Goal: Use online tool/utility: Utilize a website feature to perform a specific function

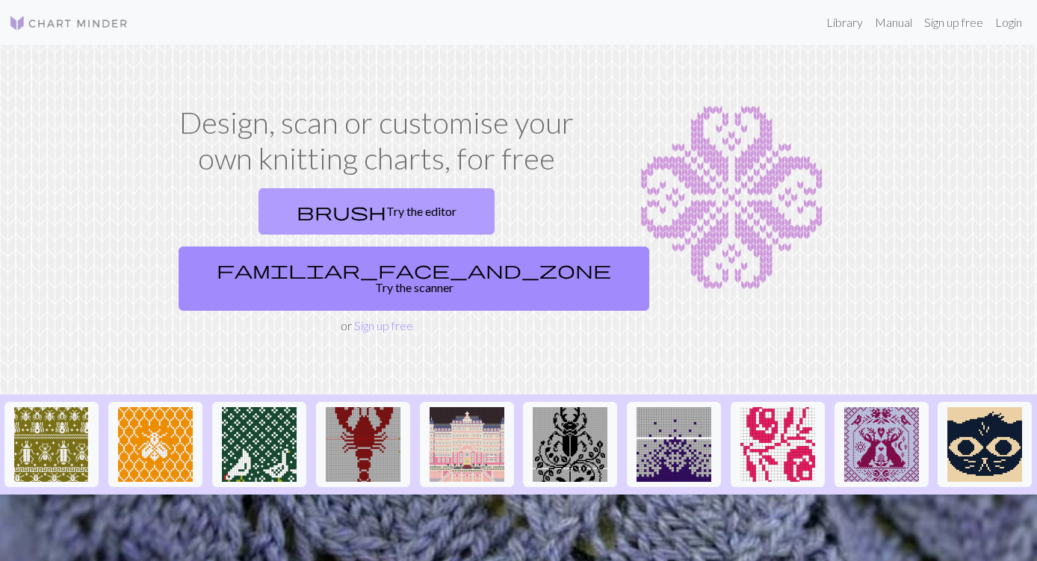
click at [334, 204] on link "brush Try the editor" at bounding box center [377, 211] width 236 height 46
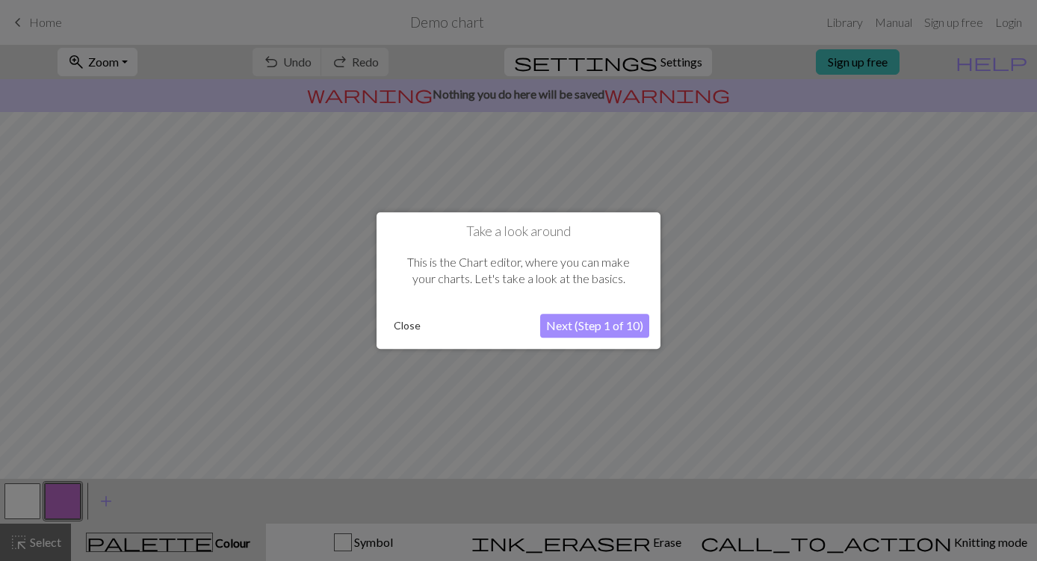
click at [403, 325] on button "Close" at bounding box center [407, 326] width 39 height 22
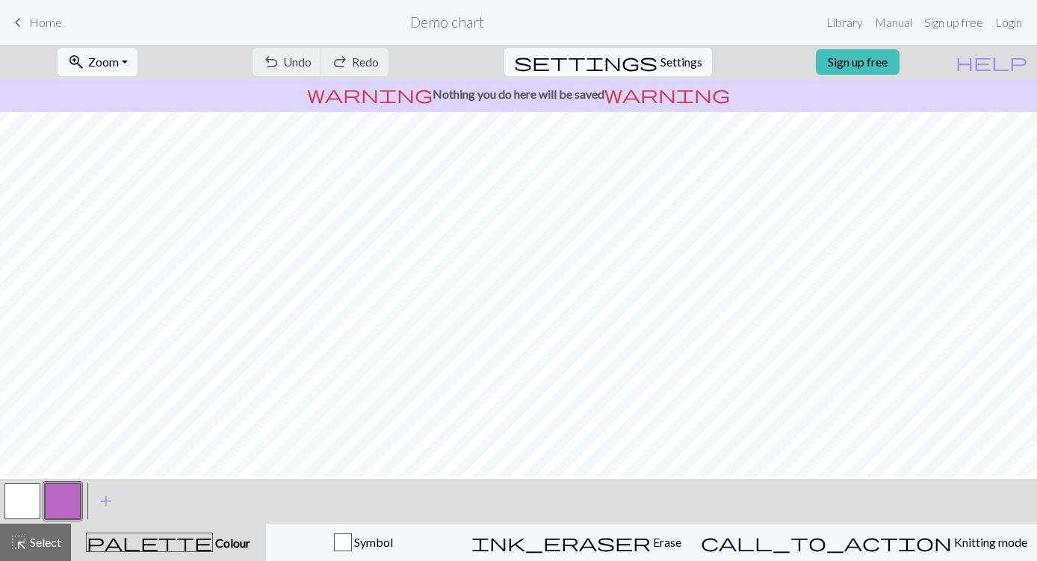
scroll to position [166, 0]
click at [620, 95] on span "warning" at bounding box center [667, 94] width 126 height 21
click at [119, 55] on span "Zoom" at bounding box center [103, 62] width 31 height 14
click at [137, 93] on button "Fit all" at bounding box center [117, 95] width 118 height 24
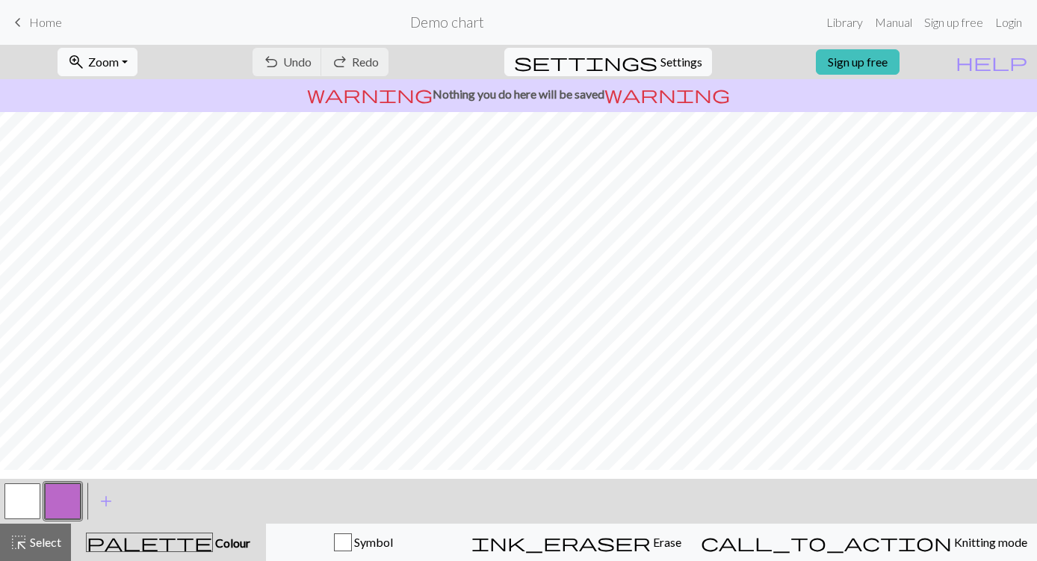
scroll to position [13, 0]
click at [137, 63] on button "zoom_in Zoom Zoom" at bounding box center [98, 62] width 80 height 28
click at [143, 91] on button "Fit all" at bounding box center [117, 95] width 118 height 24
click at [672, 60] on span "Settings" at bounding box center [681, 62] width 42 height 18
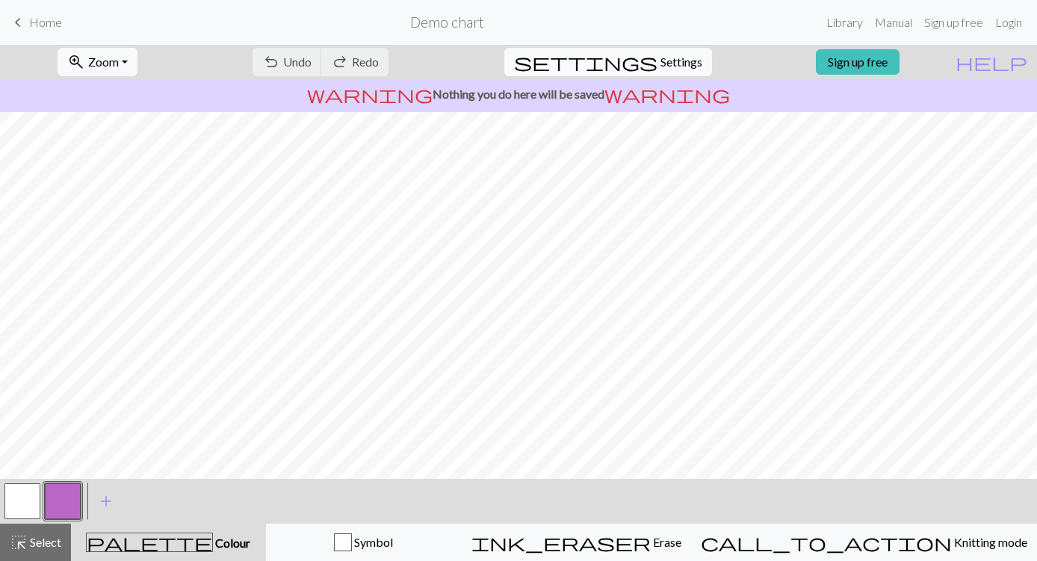
select select "aran"
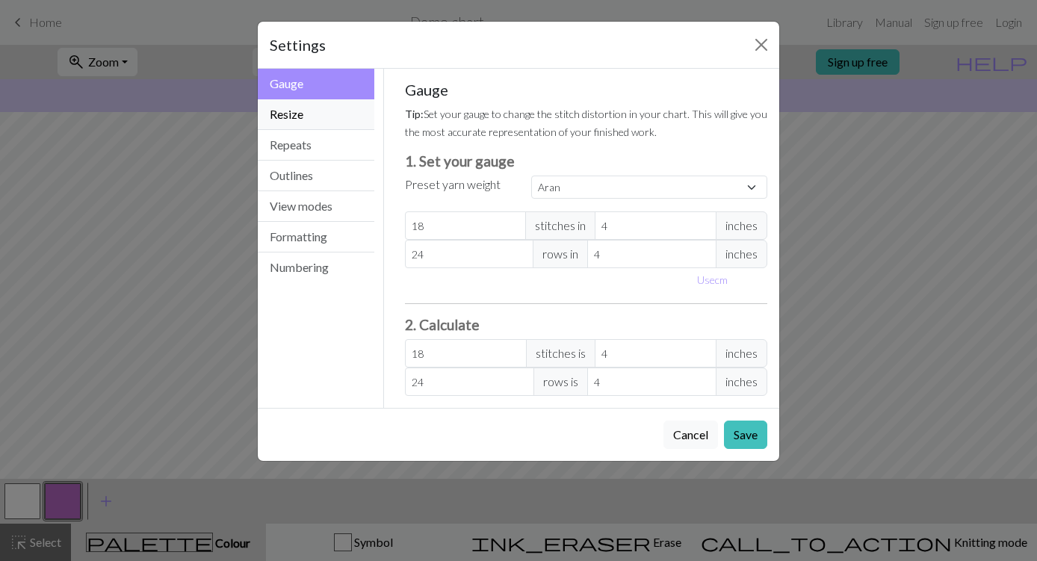
click at [354, 114] on button "Resize" at bounding box center [316, 114] width 117 height 31
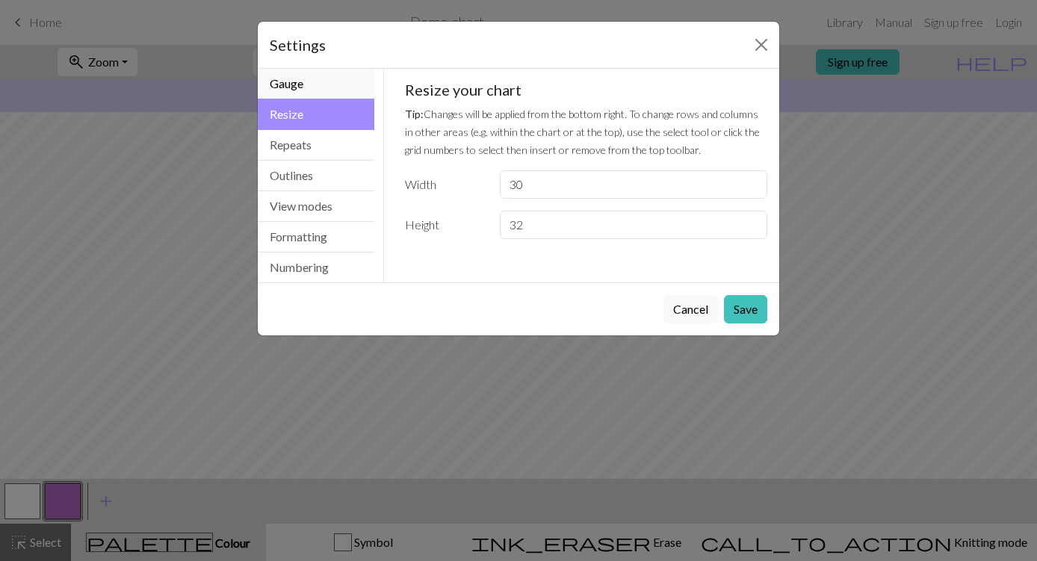
click at [342, 90] on button "Gauge" at bounding box center [316, 84] width 117 height 31
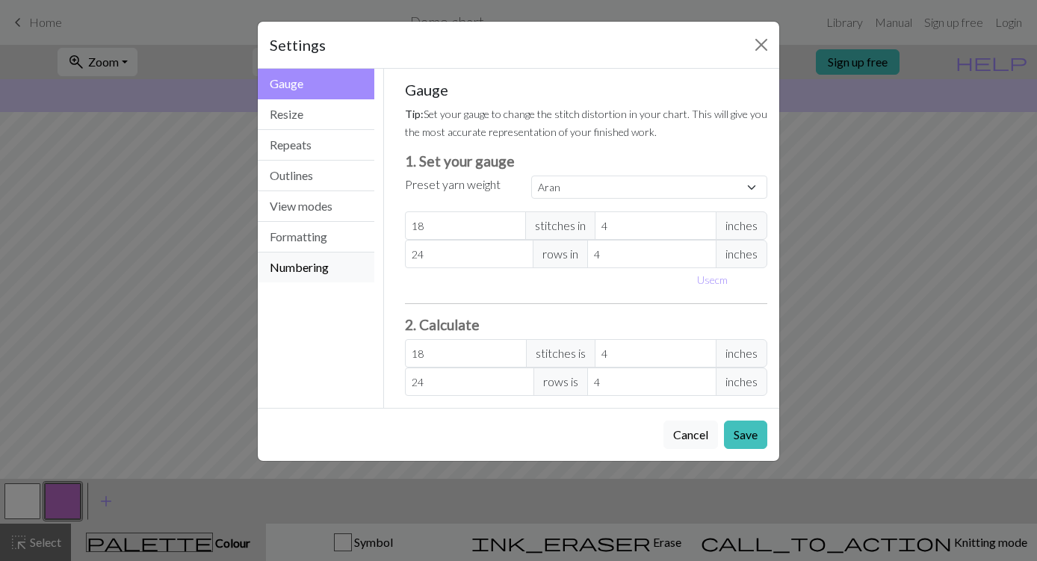
click at [320, 262] on button "Numbering" at bounding box center [316, 268] width 117 height 30
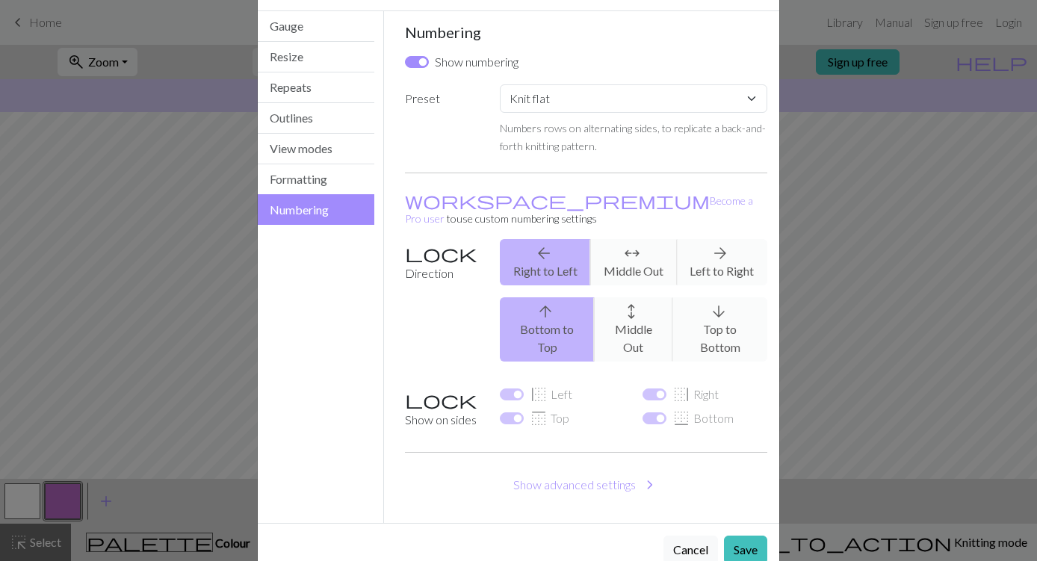
scroll to position [0, 0]
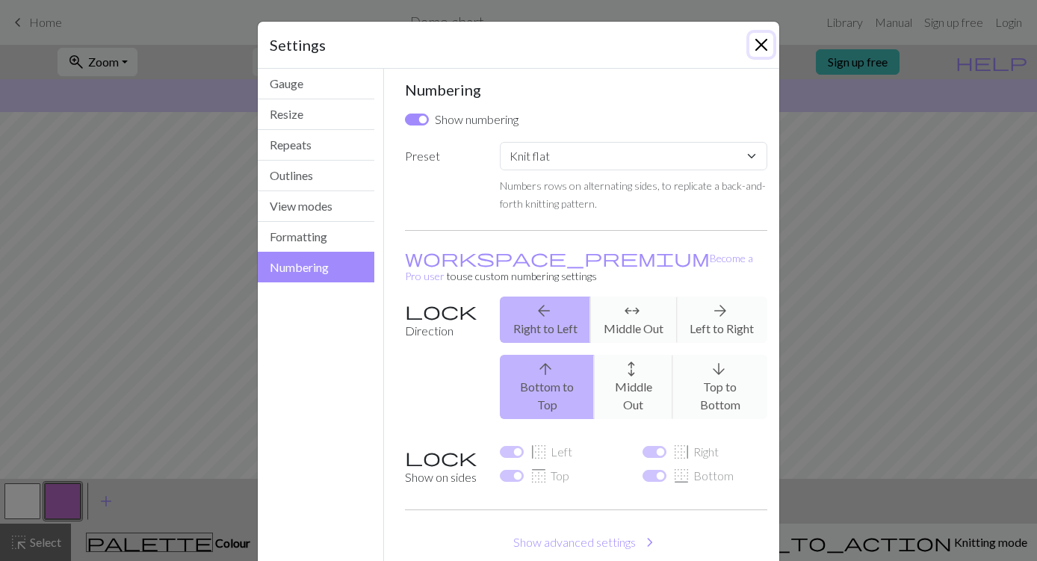
click at [761, 45] on button "Close" at bounding box center [761, 45] width 24 height 24
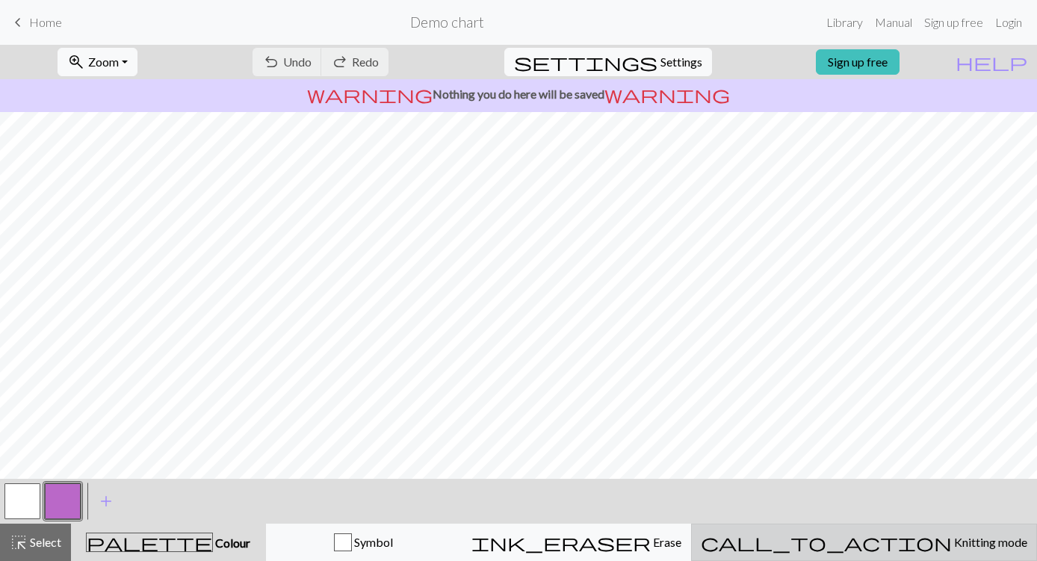
click at [952, 535] on span "Knitting mode" at bounding box center [989, 542] width 75 height 14
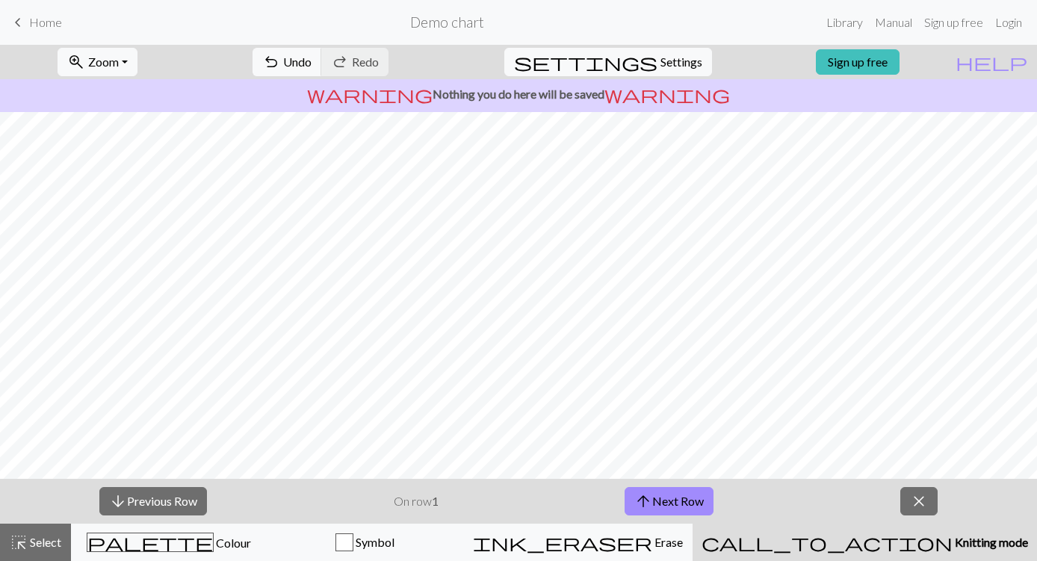
scroll to position [22, 0]
click at [670, 499] on button "arrow_upward Next Row" at bounding box center [669, 501] width 89 height 28
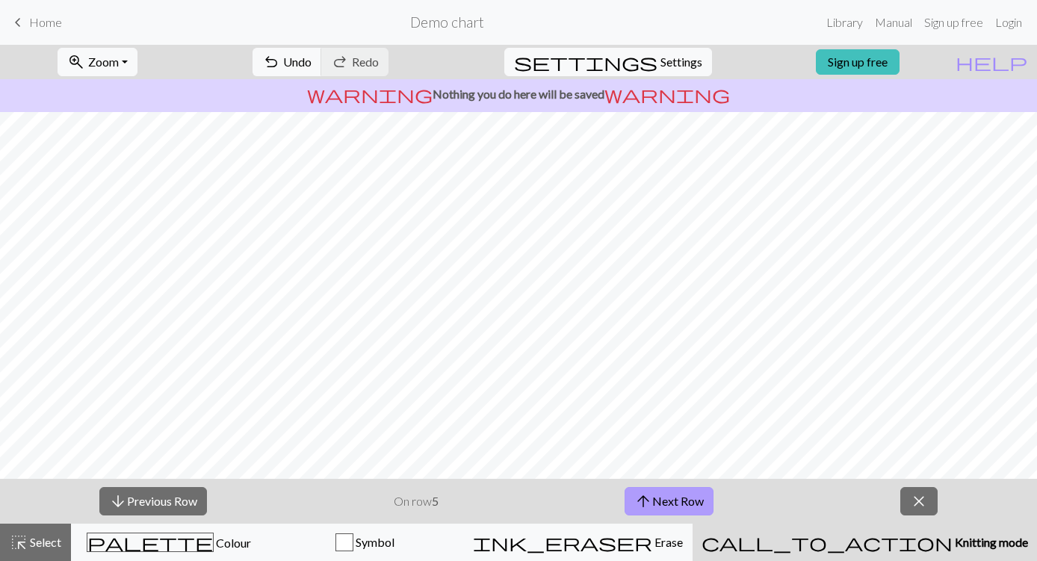
click at [670, 499] on button "arrow_upward Next Row" at bounding box center [669, 501] width 89 height 28
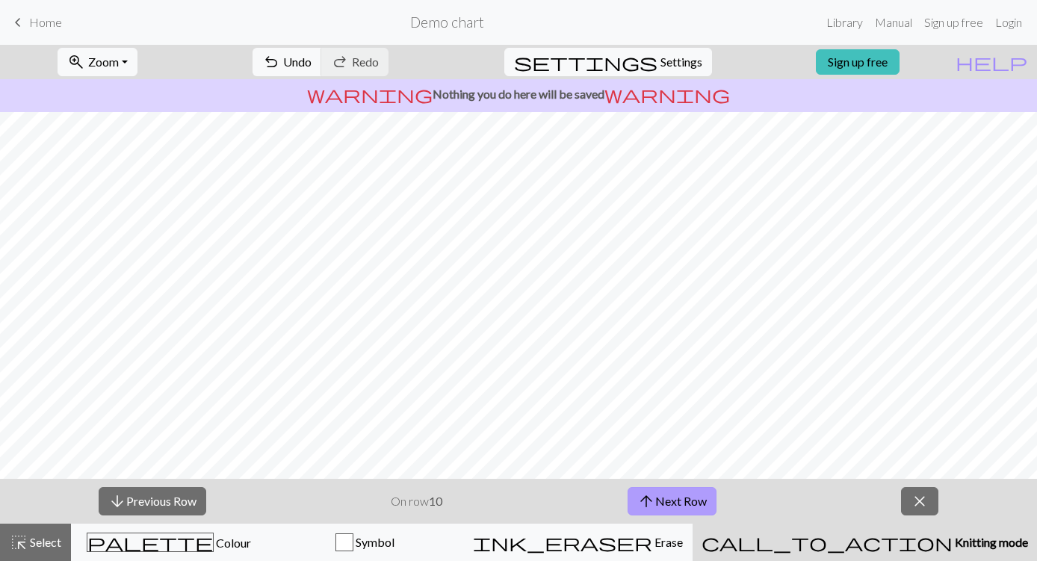
click at [670, 499] on button "arrow_upward Next Row" at bounding box center [672, 501] width 89 height 28
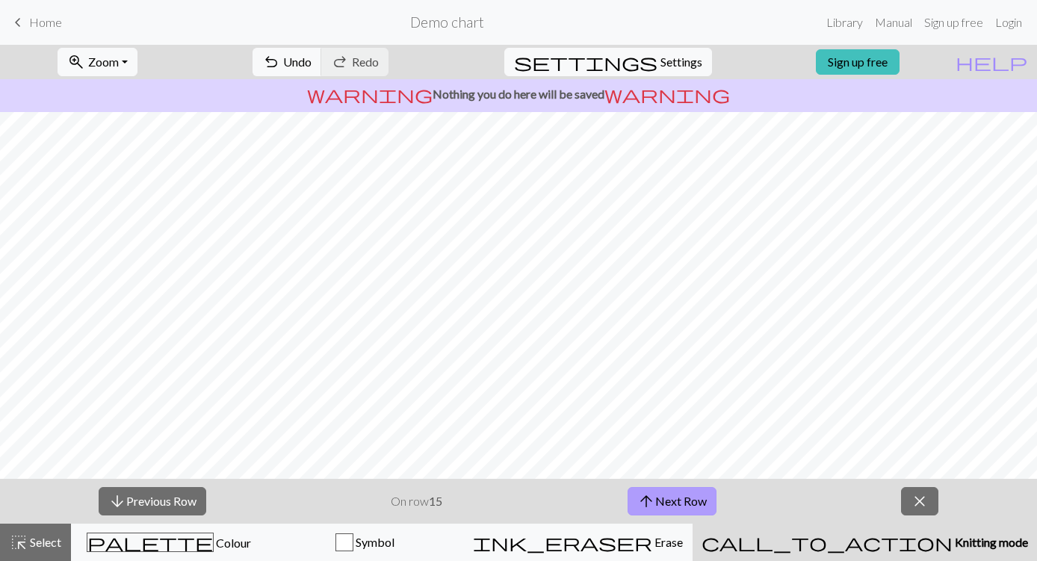
click at [670, 499] on button "arrow_upward Next Row" at bounding box center [672, 501] width 89 height 28
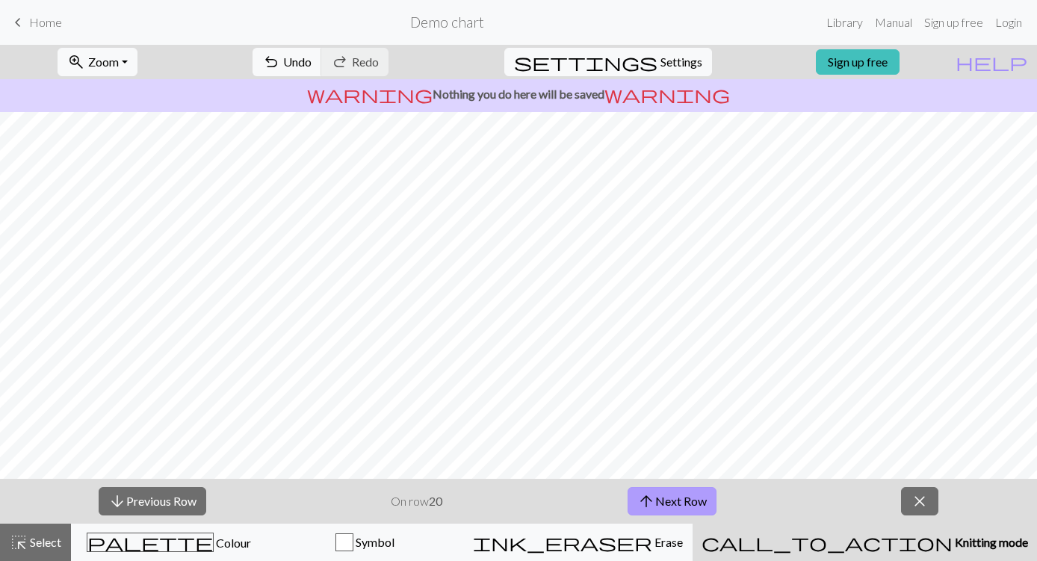
click at [670, 499] on button "arrow_upward Next Row" at bounding box center [672, 501] width 89 height 28
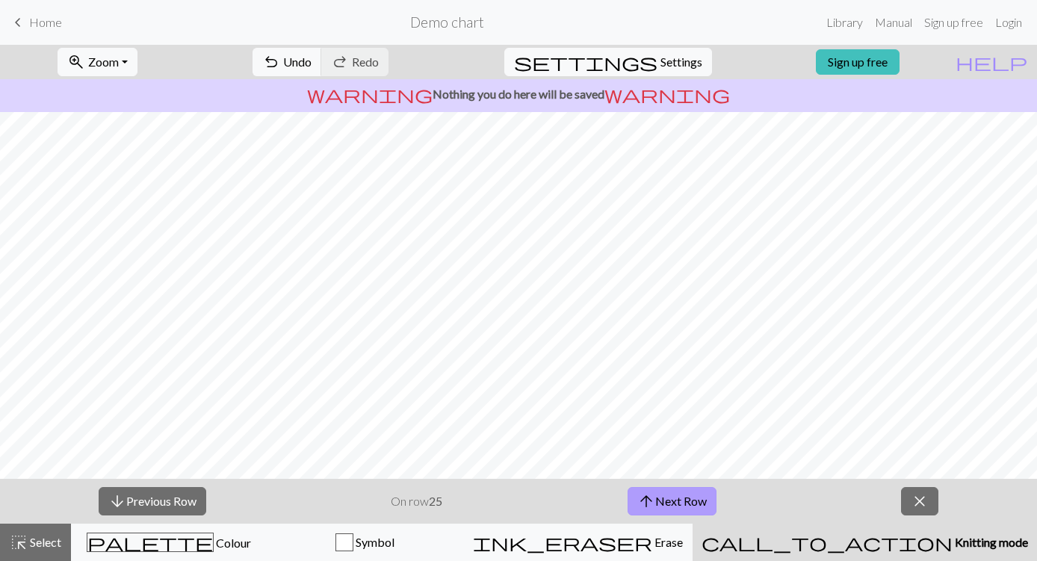
click at [670, 499] on button "arrow_upward Next Row" at bounding box center [672, 501] width 89 height 28
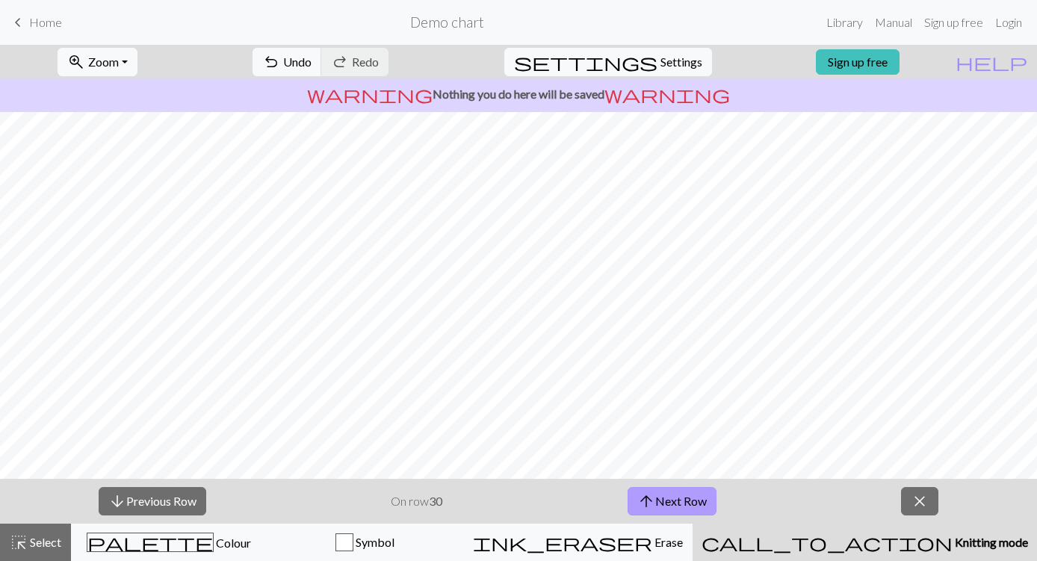
click at [670, 499] on button "arrow_upward Next Row" at bounding box center [672, 501] width 89 height 28
click at [929, 505] on button "close" at bounding box center [919, 501] width 37 height 28
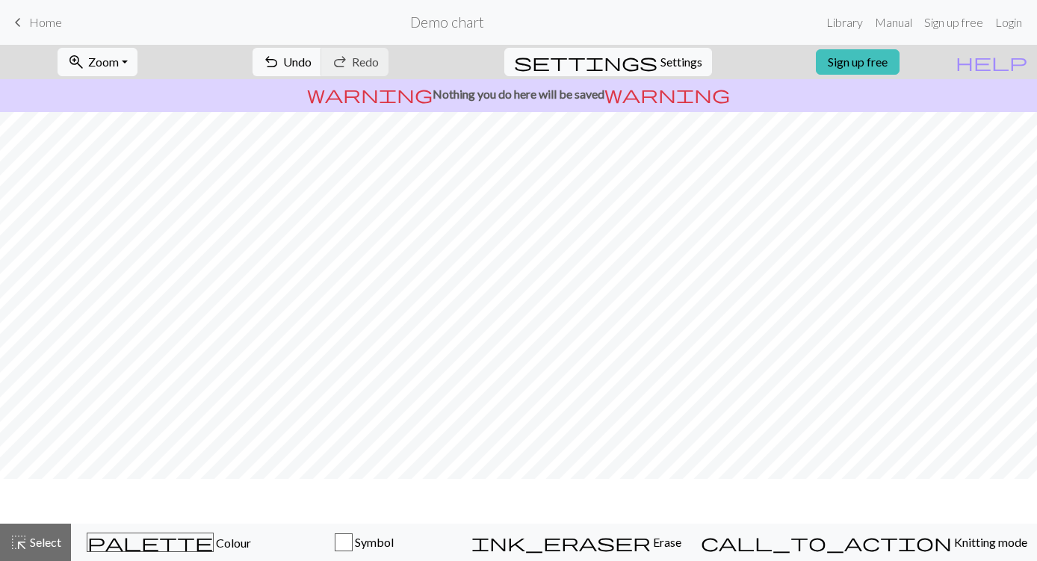
scroll to position [0, 0]
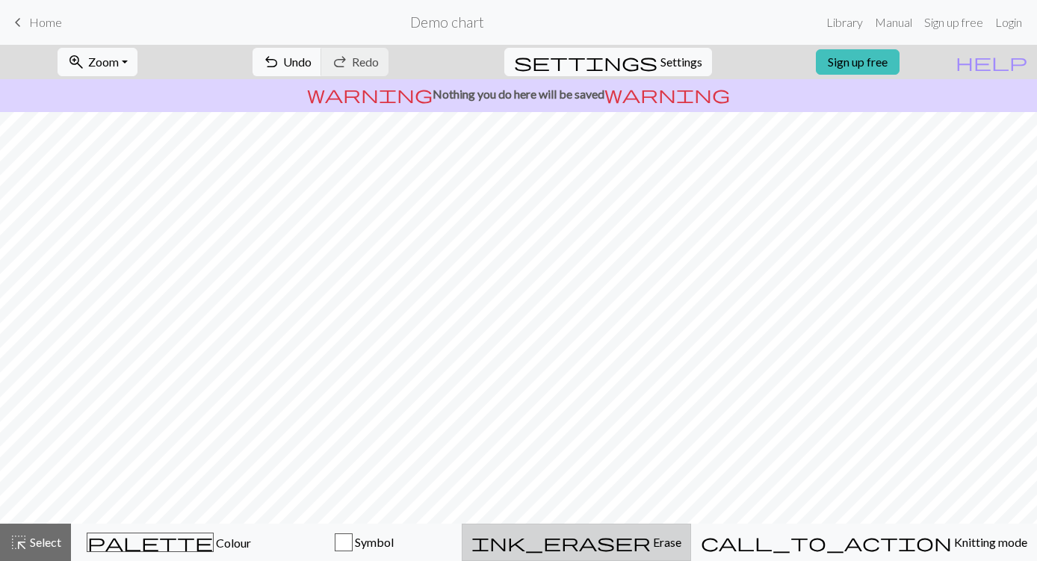
click at [681, 539] on div "ink_eraser Erase Erase" at bounding box center [576, 542] width 210 height 18
click at [682, 539] on div "ink_eraser Erase Erase" at bounding box center [577, 542] width 210 height 18
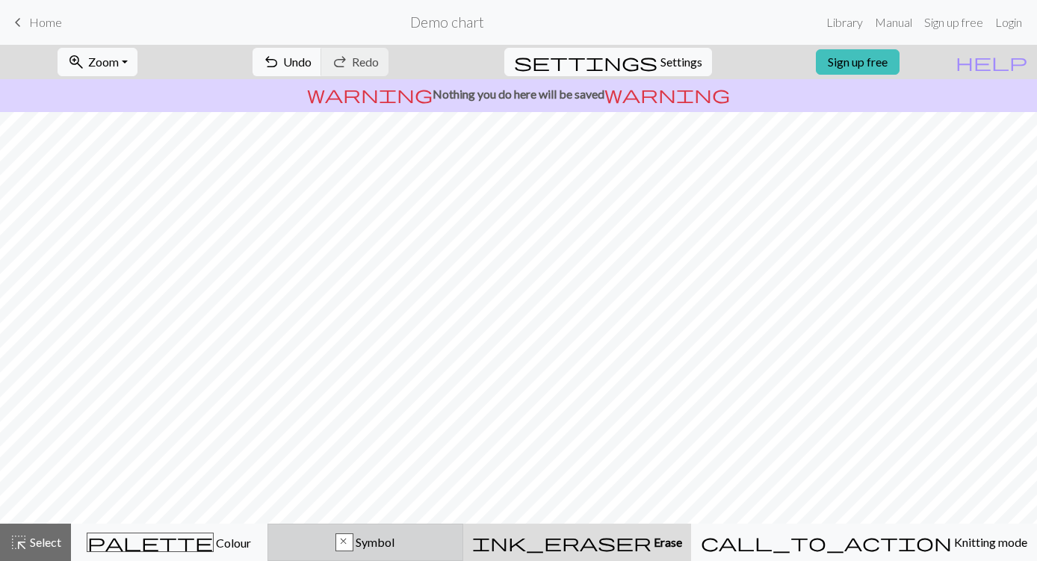
click at [454, 540] on div "x Symbol" at bounding box center [365, 542] width 177 height 18
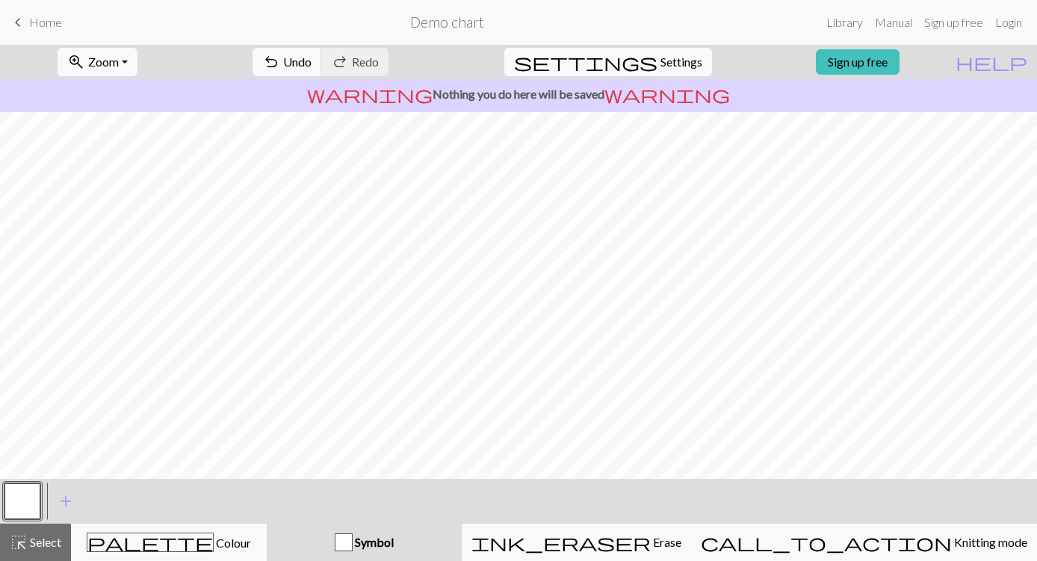
click at [453, 537] on div "Symbol" at bounding box center [364, 542] width 177 height 18
click at [66, 501] on span "add" at bounding box center [66, 501] width 18 height 21
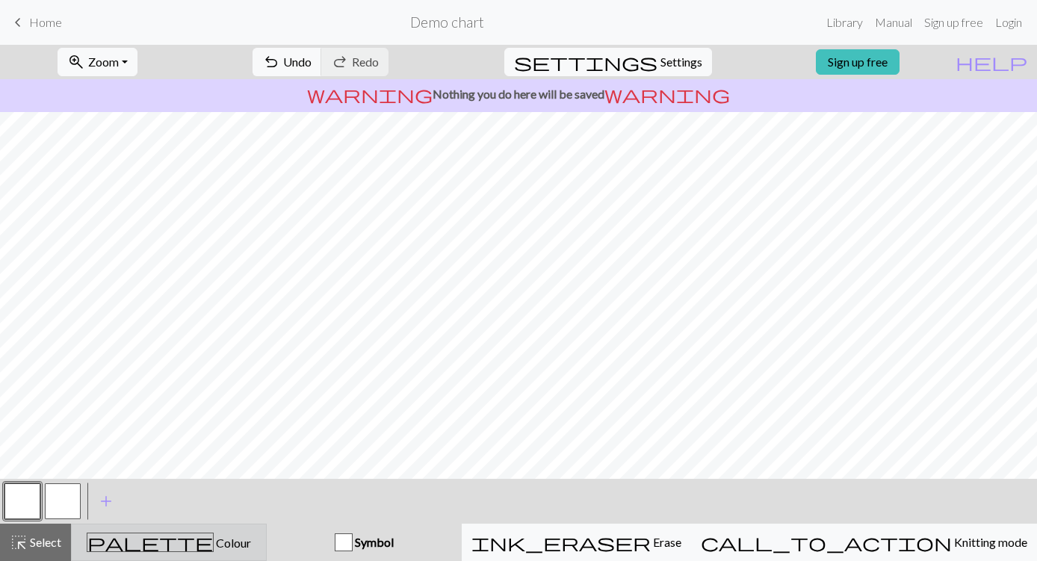
click at [247, 551] on div "palette Colour Colour" at bounding box center [169, 542] width 176 height 19
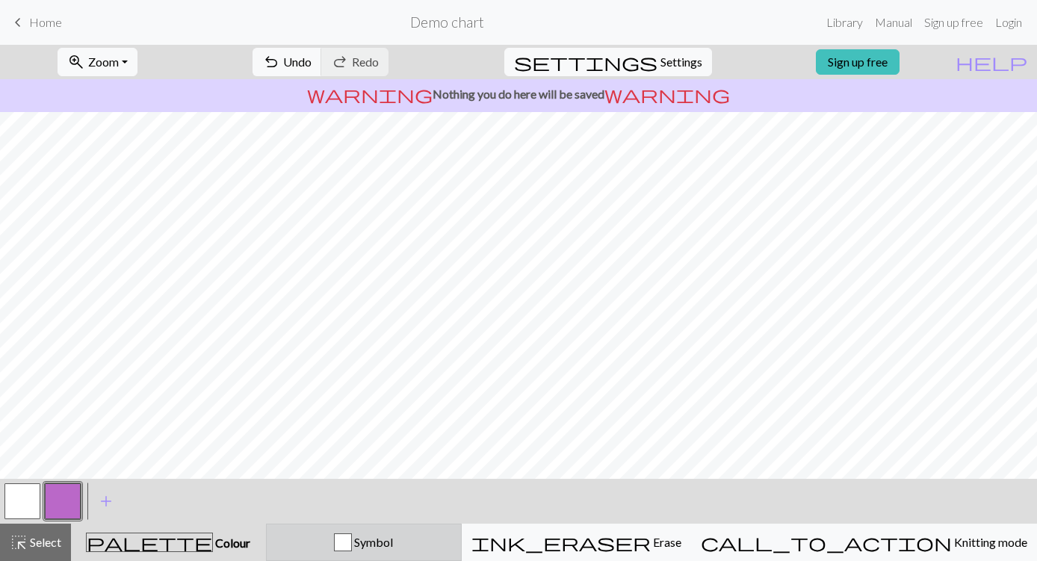
click at [452, 533] on div "Symbol" at bounding box center [364, 542] width 176 height 18
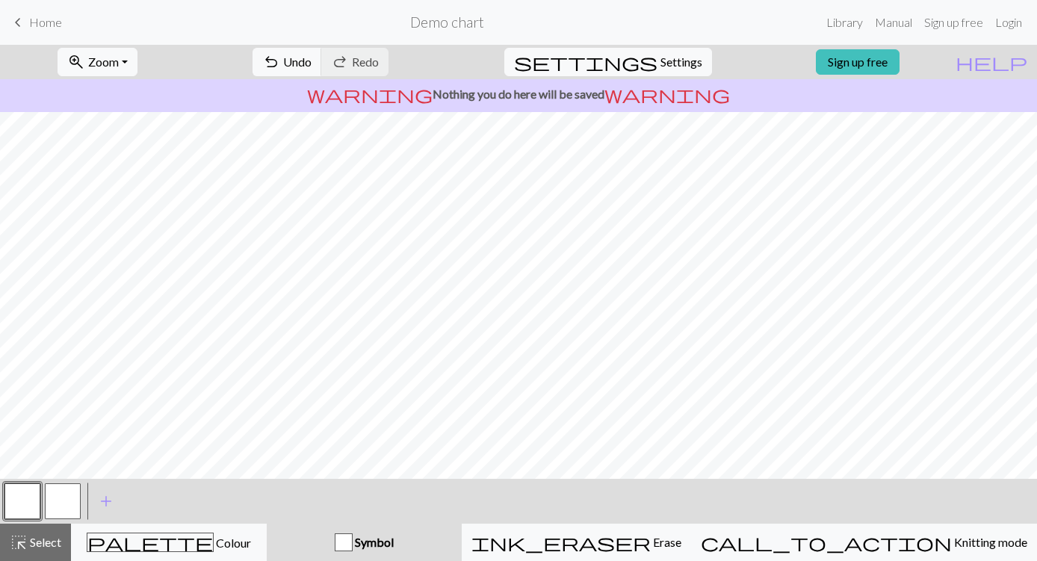
click at [51, 499] on button "button" at bounding box center [63, 501] width 36 height 36
click at [103, 498] on span "add" at bounding box center [106, 501] width 18 height 21
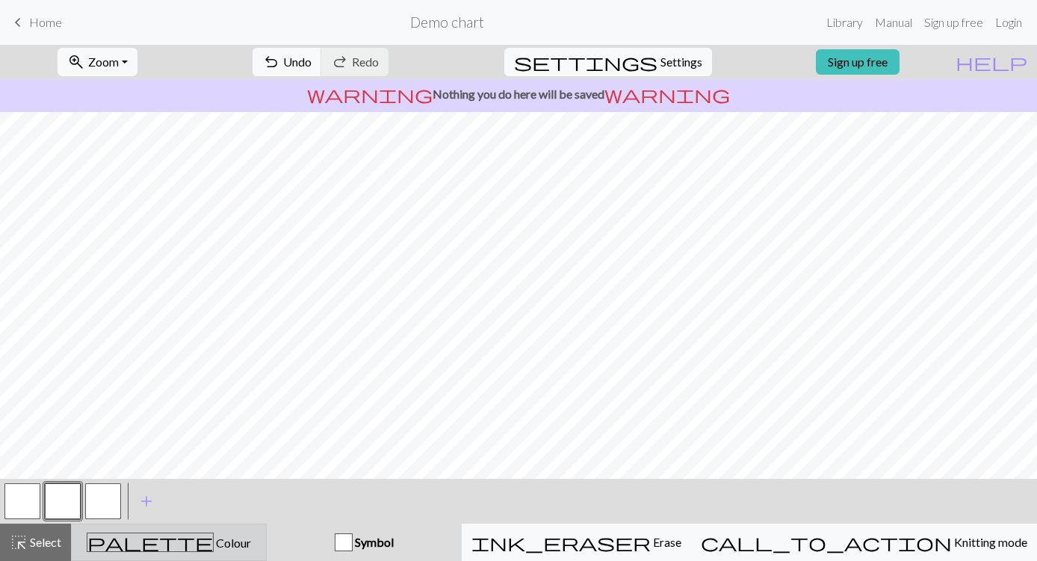
click at [267, 529] on button "palette Colour Colour" at bounding box center [169, 542] width 196 height 37
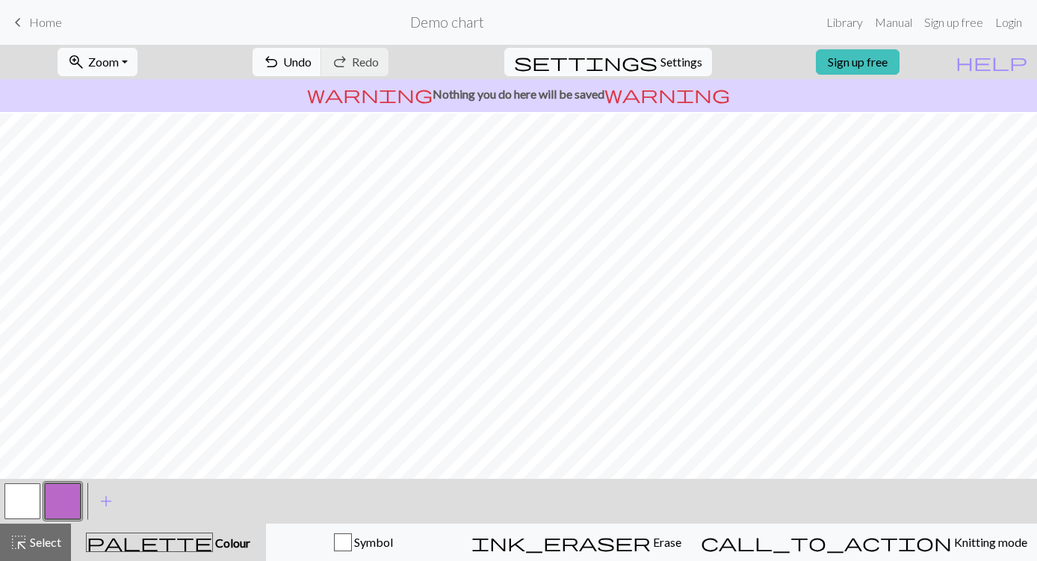
scroll to position [20, 0]
